Goal: Information Seeking & Learning: Check status

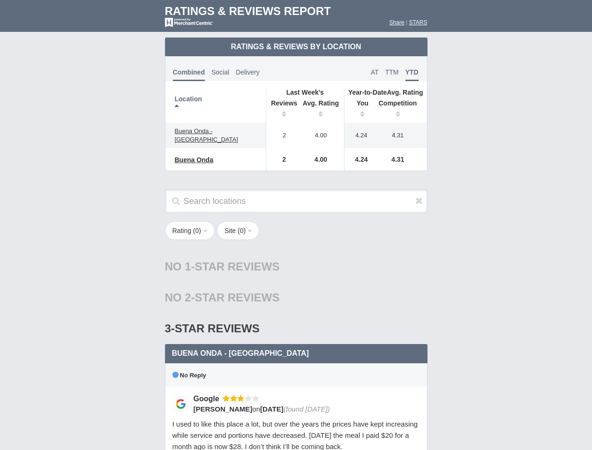
scroll to position [454, 0]
click at [296, 225] on div "Rating ( 0 ) 1 2 3 4 5 Site ( 0 ) Group Social Site Google 1" at bounding box center [296, 235] width 281 height 29
click at [216, 106] on th "Location" at bounding box center [216, 105] width 101 height 35
click at [282, 110] on th "Reviews" at bounding box center [282, 110] width 32 height 26
click at [321, 110] on th "Avg. Rating" at bounding box center [321, 110] width 47 height 26
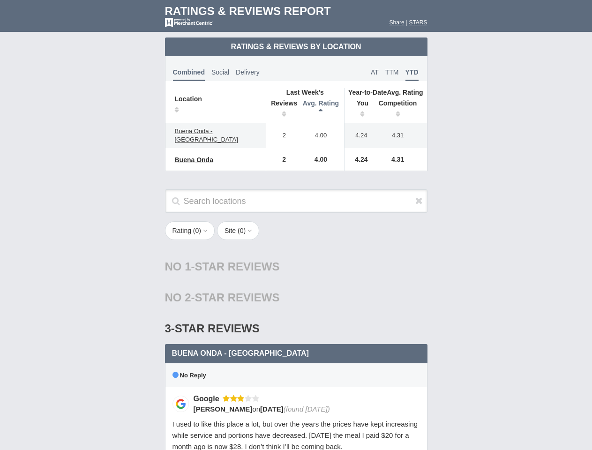
click at [359, 110] on th "You" at bounding box center [359, 110] width 29 height 26
click at [401, 110] on th "Competition" at bounding box center [400, 110] width 53 height 26
click at [296, 313] on div "3-Star Reviews 3 star" at bounding box center [296, 328] width 263 height 31
click at [419, 196] on icon at bounding box center [420, 200] width 8 height 9
click at [191, 223] on button "Rating ( 0 )" at bounding box center [190, 230] width 50 height 19
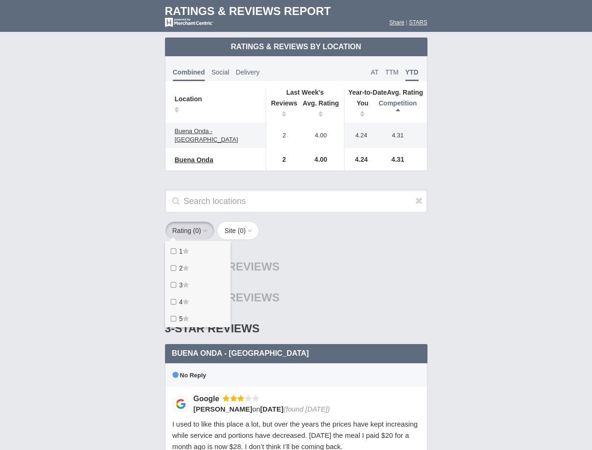
click at [241, 223] on button "Site ( 0 )" at bounding box center [238, 230] width 42 height 19
